Goal: Information Seeking & Learning: Learn about a topic

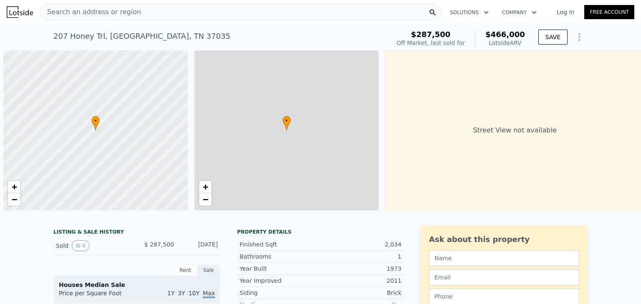
scroll to position [0, 3]
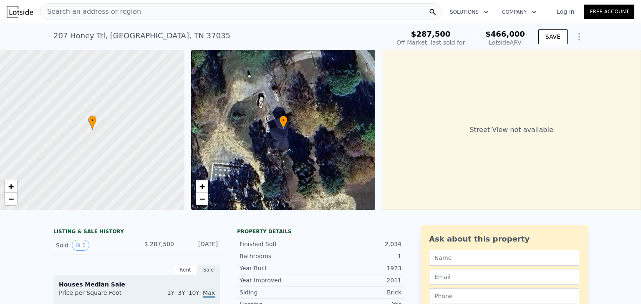
click at [120, 10] on span "Search an address or region" at bounding box center [90, 12] width 101 height 10
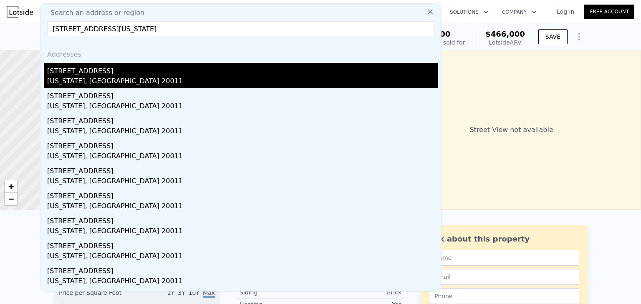
type input "[STREET_ADDRESS][US_STATE]"
click at [107, 73] on div "[STREET_ADDRESS]" at bounding box center [242, 69] width 390 height 13
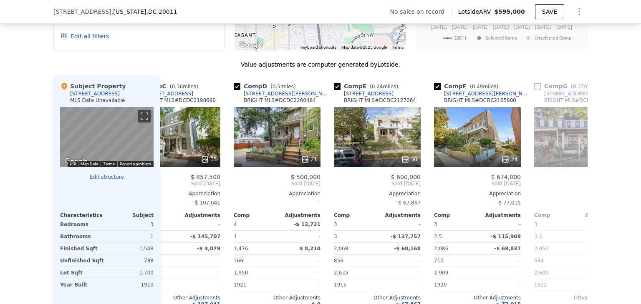
drag, startPoint x: 198, startPoint y: 197, endPoint x: 107, endPoint y: 190, distance: 91.2
click at [107, 190] on div "Subject Property [STREET_ADDRESS] MLS Data Unavailable ← Move left → Move right…" at bounding box center [320, 203] width 534 height 256
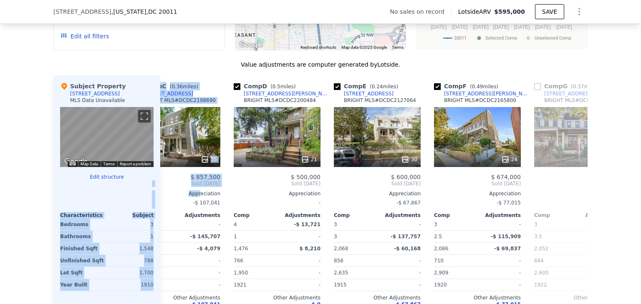
scroll to position [0, 60]
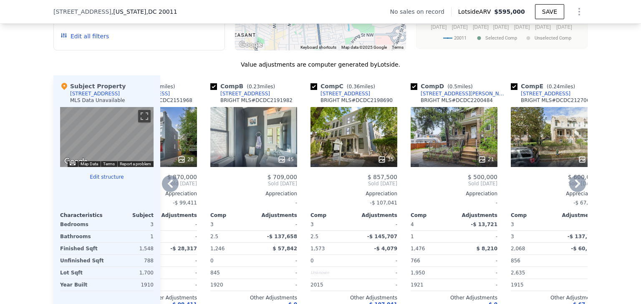
click at [428, 186] on span "Sold [DATE]" at bounding box center [453, 184] width 87 height 7
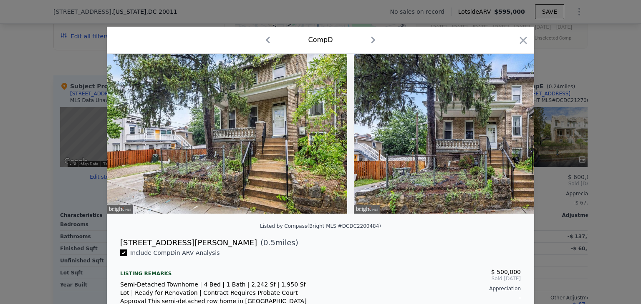
click at [519, 46] on div at bounding box center [523, 42] width 12 height 15
click at [519, 45] on icon "button" at bounding box center [523, 41] width 12 height 12
